Goal: Download file/media

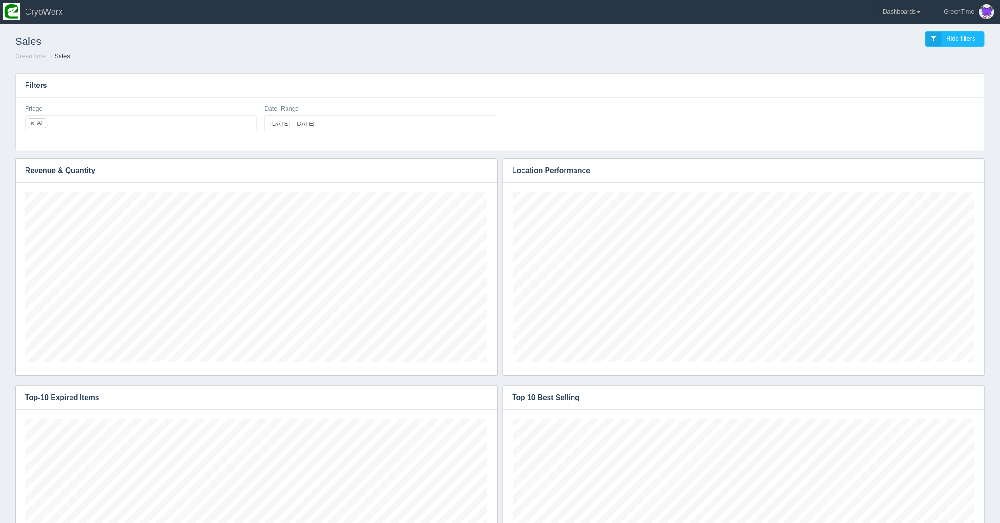
click at [595, 63] on div "Sales Hide filters GreenTime Sales" at bounding box center [500, 45] width 992 height 39
click at [914, 12] on link "Dashboards" at bounding box center [901, 12] width 49 height 24
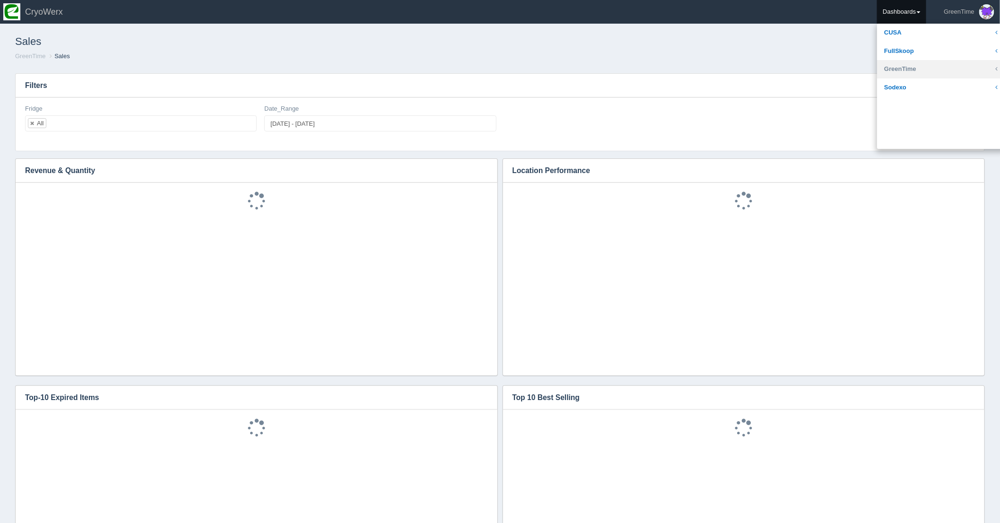
click at [902, 65] on link "GreenTime" at bounding box center [941, 69] width 128 height 18
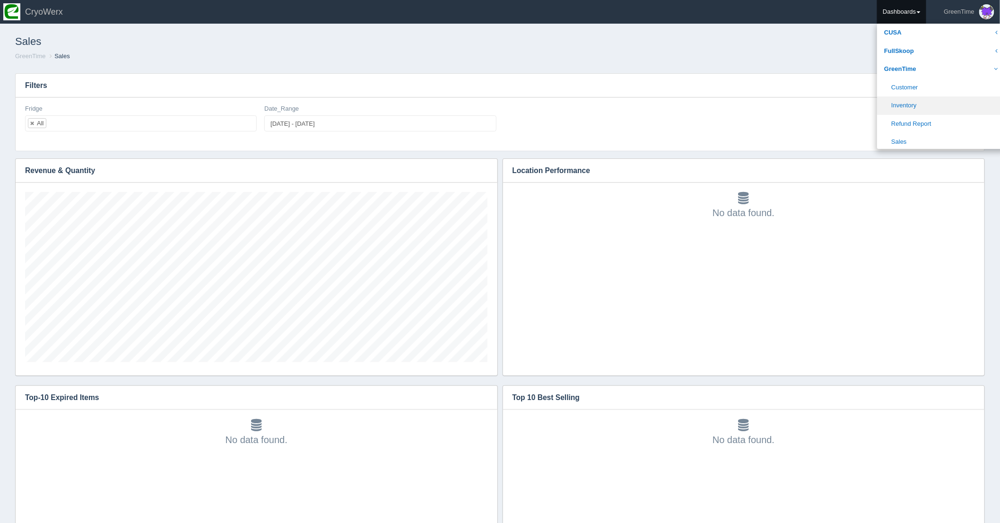
click at [903, 105] on link "Inventory" at bounding box center [941, 105] width 128 height 18
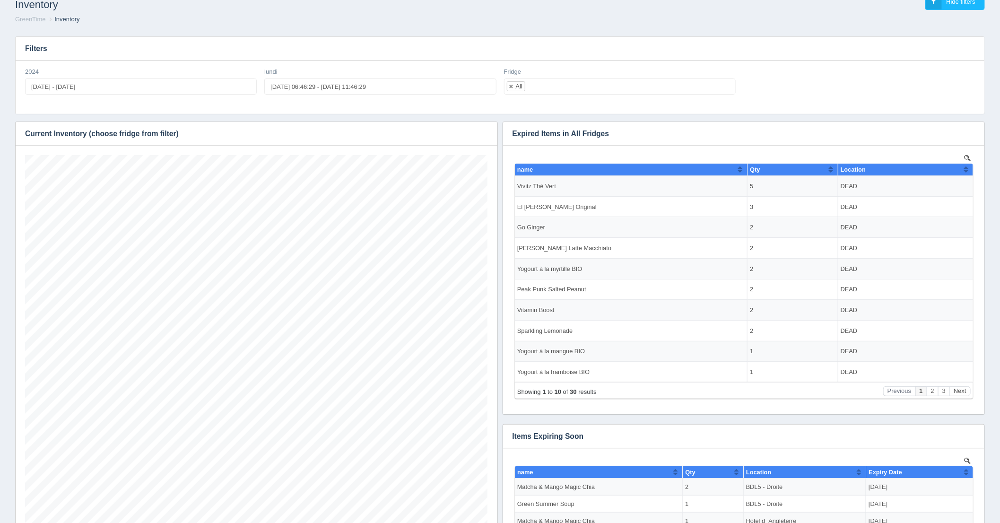
scroll to position [397, 462]
type input "2025-08-18 06:46:29"
type input "2025-08-18 11:46:29"
click at [303, 83] on input "2025-08-18 06:46:29 - 2025-08-18 11:46:29" at bounding box center [380, 86] width 232 height 16
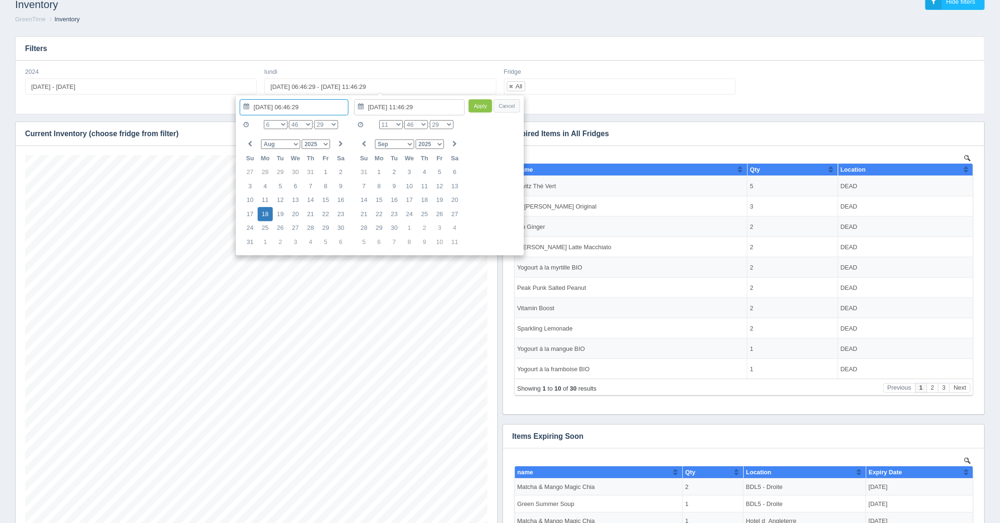
click at [570, 33] on div "Filters 2024 2024-01-01 - 2024-07-28 lundi 2025-08-18 06:46:29 - 2025-08-18 11:…" at bounding box center [500, 392] width 984 height 726
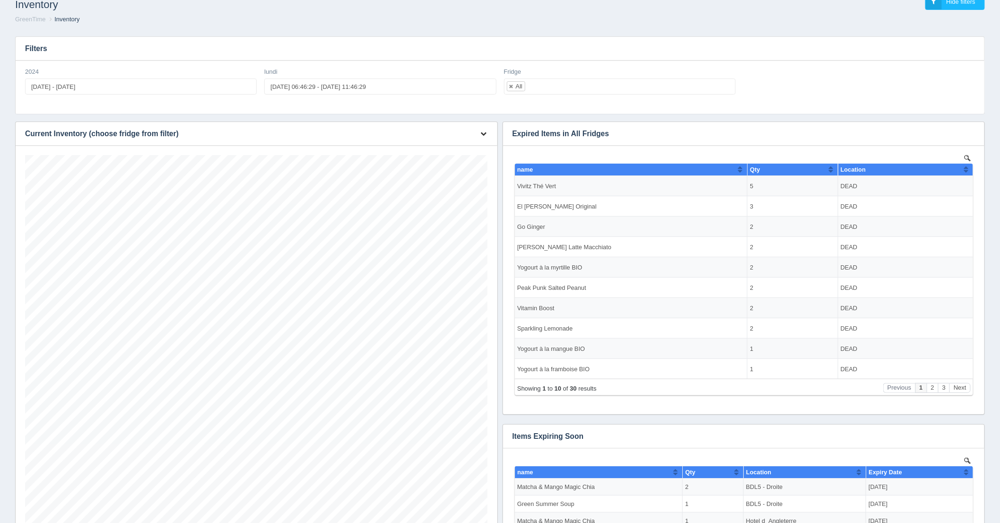
click at [483, 131] on icon "button" at bounding box center [484, 133] width 6 height 6
click at [449, 148] on link "Download CSV" at bounding box center [452, 148] width 76 height 14
click at [757, 11] on div "Inventory Hide filters" at bounding box center [500, 3] width 984 height 26
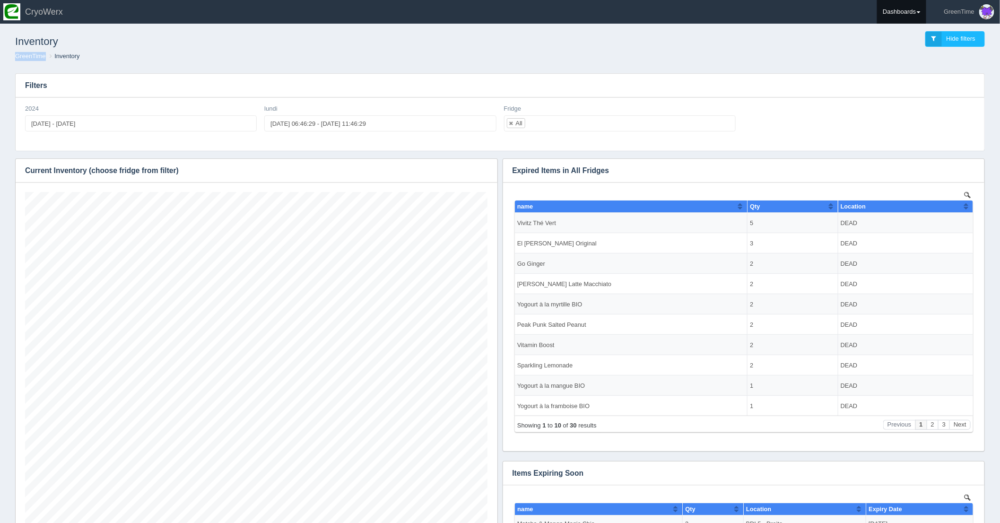
click at [921, 12] on link "Dashboards" at bounding box center [901, 12] width 49 height 24
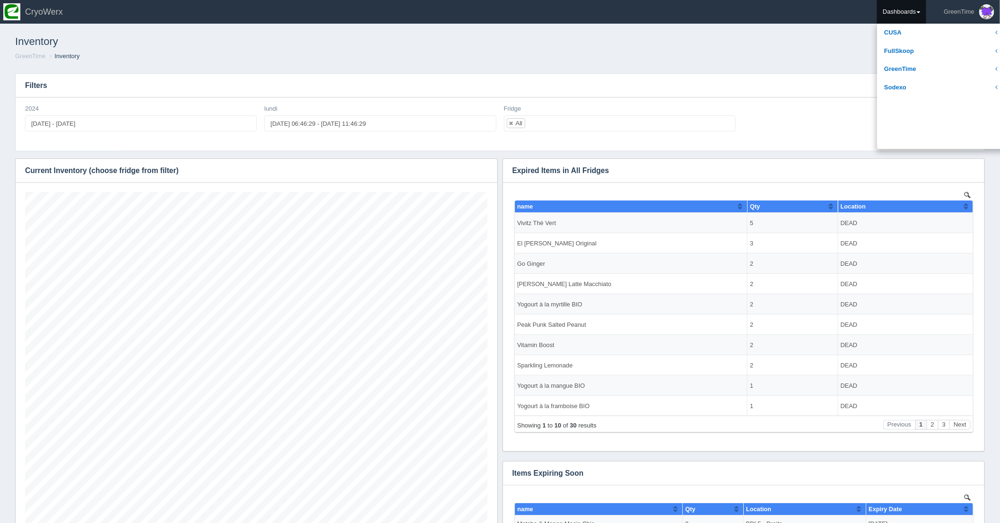
click at [815, 43] on div "Inventory Hide filters" at bounding box center [500, 39] width 984 height 26
